Goal: Task Accomplishment & Management: Manage account settings

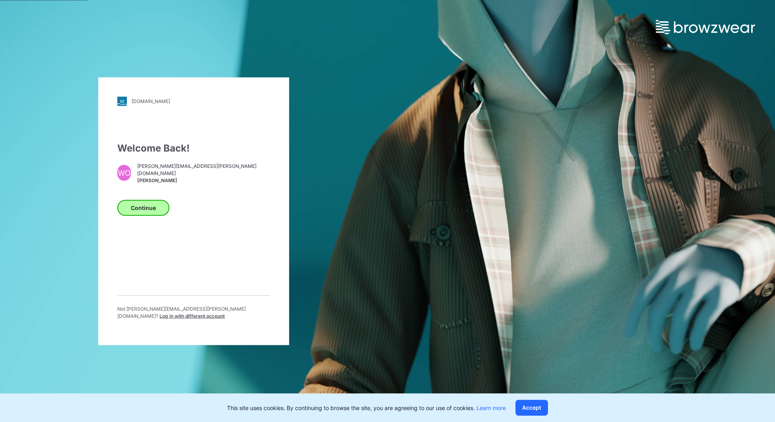
click at [138, 210] on button "Continue" at bounding box center [143, 208] width 52 height 16
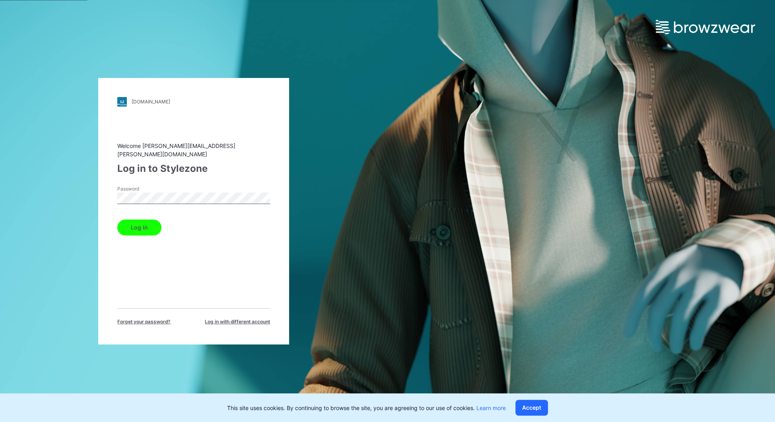
click at [145, 221] on button "Log in" at bounding box center [139, 228] width 44 height 16
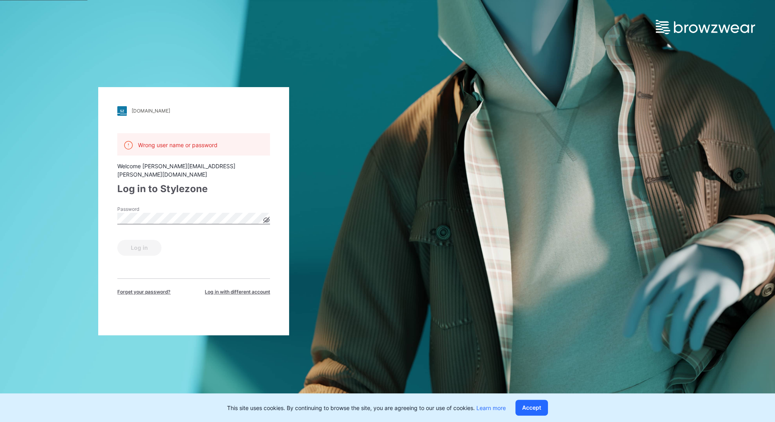
click at [64, 216] on div "deckersbrands.stylezone.com Loading... Wrong user name or password Welcome wend…" at bounding box center [194, 211] width 388 height 422
click at [150, 304] on div "deckersbrands.stylezone.com Loading... Wrong user name or password Welcome wend…" at bounding box center [193, 211] width 191 height 248
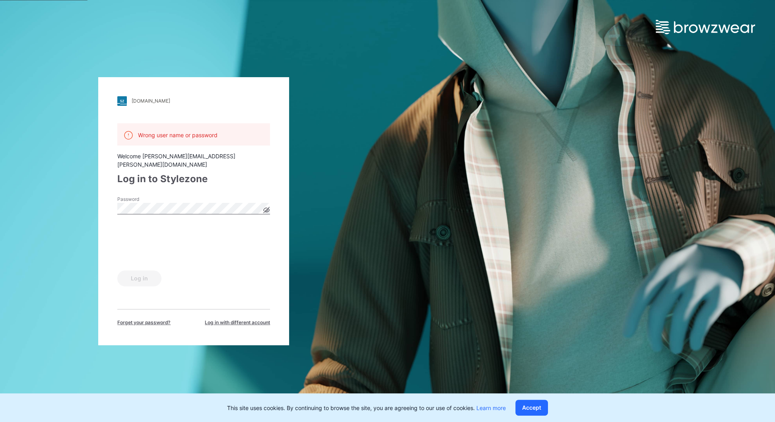
click at [57, 234] on div "deckersbrands.stylezone.com Loading... Wrong user name or password Welcome wend…" at bounding box center [194, 211] width 388 height 422
click at [57, 197] on div "deckersbrands.stylezone.com Loading... Wrong user name or password Welcome wend…" at bounding box center [194, 211] width 388 height 422
click at [91, 201] on div "deckersbrands.stylezone.com Loading... Wrong user name or password Welcome wend…" at bounding box center [194, 211] width 388 height 422
click at [51, 206] on div "deckersbrands.stylezone.com Loading... Wrong user name or password Welcome wend…" at bounding box center [194, 211] width 388 height 422
